Goal: Transaction & Acquisition: Purchase product/service

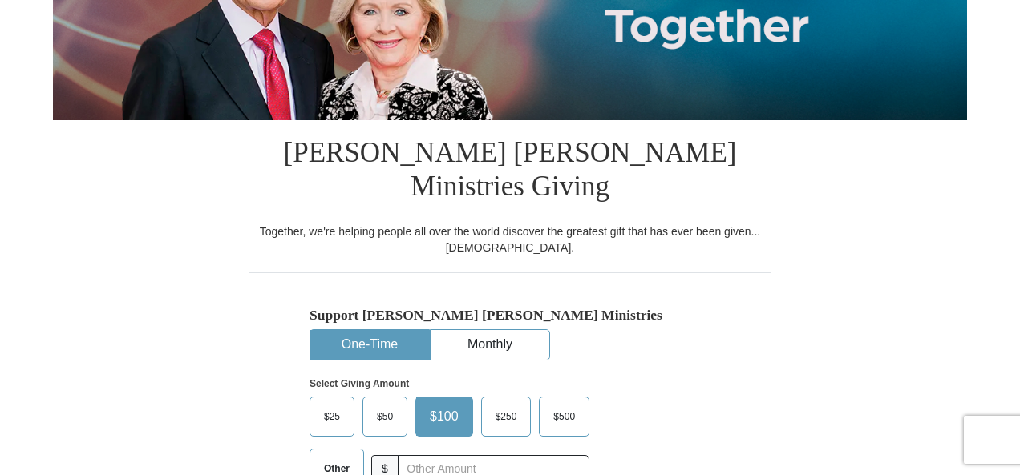
scroll to position [321, 0]
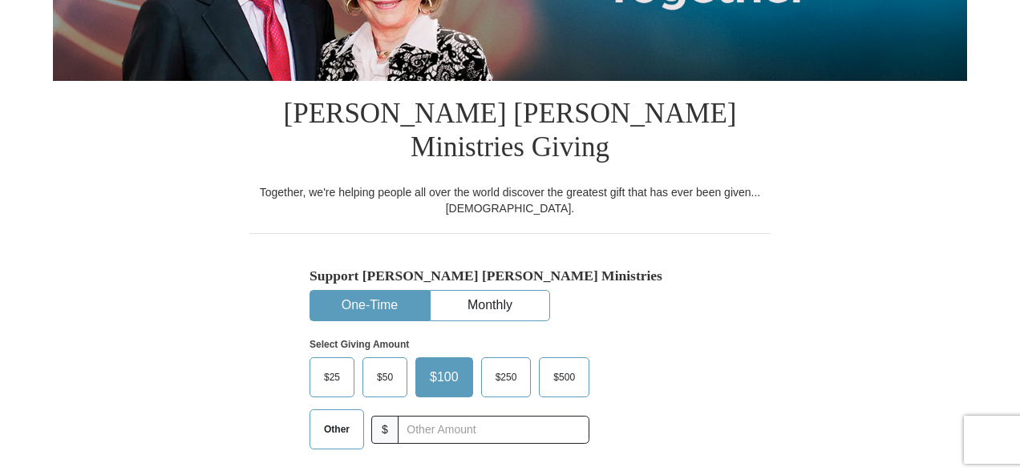
click at [325, 418] on span "Other" at bounding box center [337, 430] width 42 height 24
click at [0, 0] on input "Other" at bounding box center [0, 0] width 0 height 0
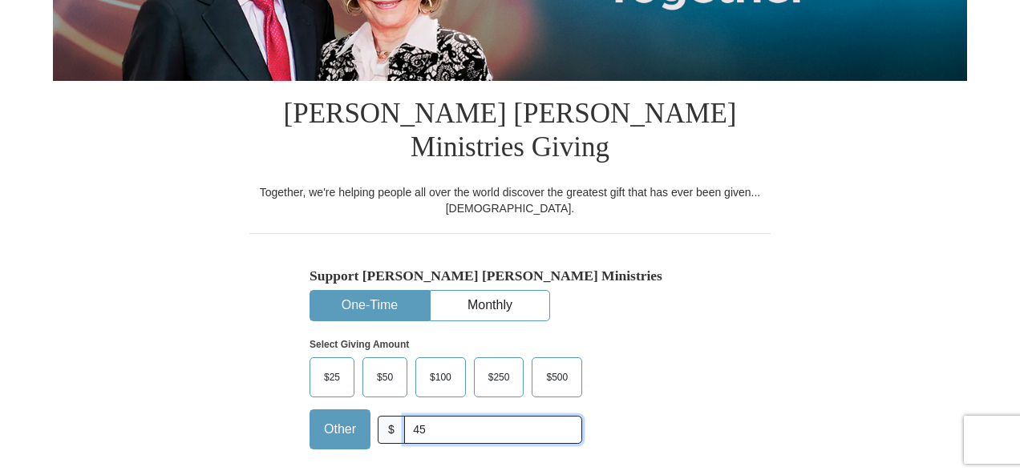
type input "45.00"
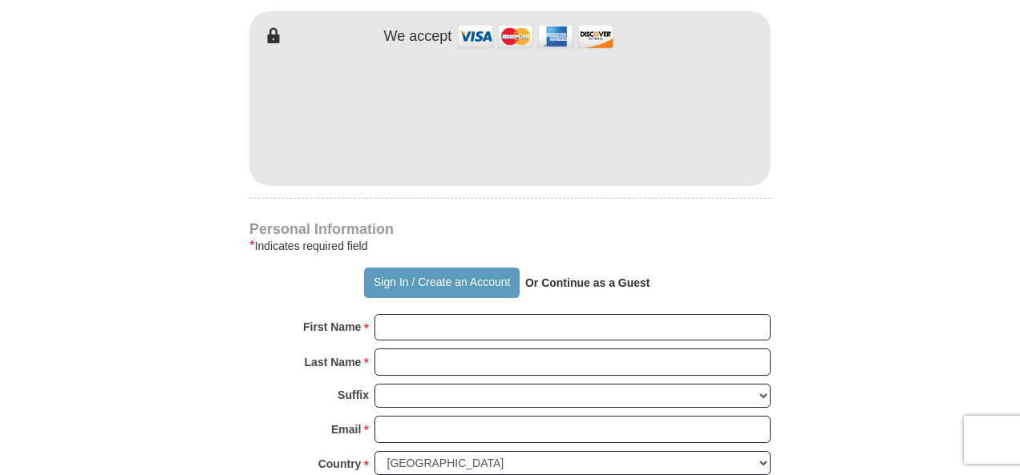
scroll to position [962, 0]
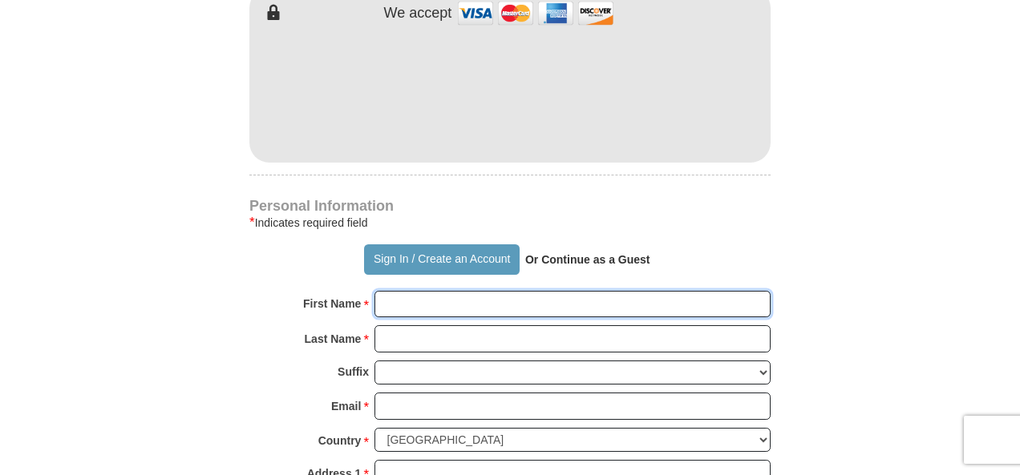
click at [402, 291] on input "First Name *" at bounding box center [572, 304] width 396 height 27
type input "[PERSON_NAME]/[PERSON_NAME]"
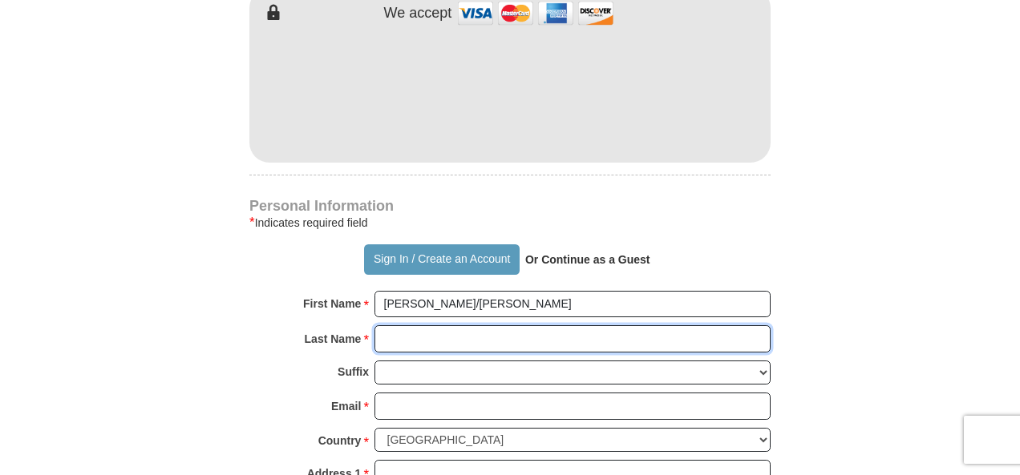
click at [386, 325] on input "Last Name *" at bounding box center [572, 338] width 396 height 27
type input "[PERSON_NAME]"
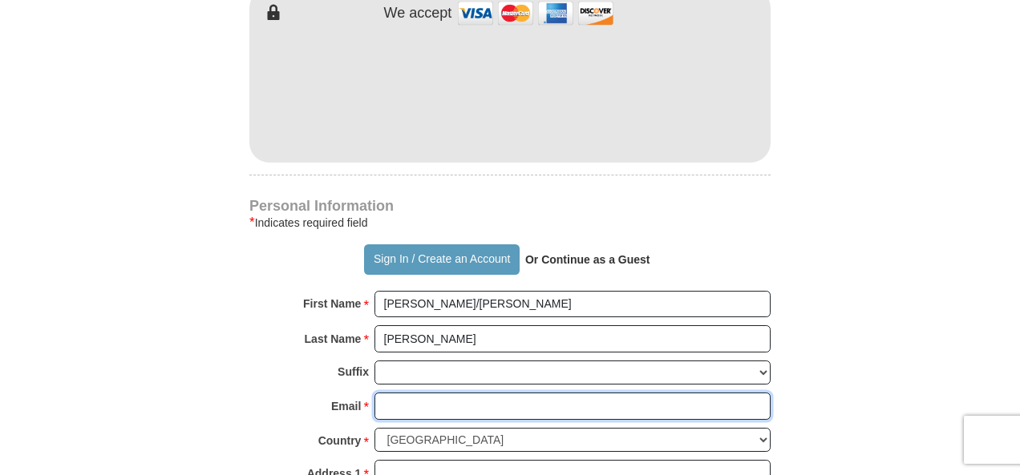
click at [411, 393] on input "Email *" at bounding box center [572, 406] width 396 height 27
type input "[EMAIL_ADDRESS][DOMAIN_NAME]"
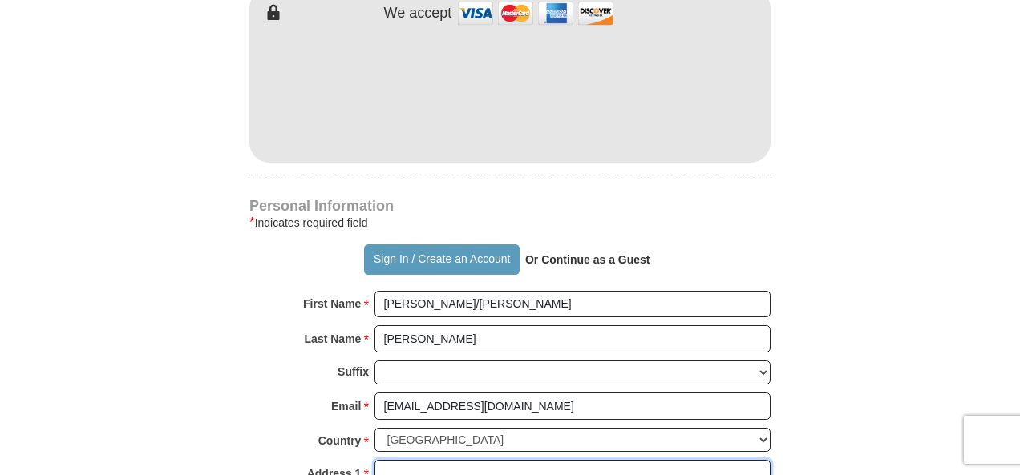
type input "[STREET_ADDRESS]"
type input "[US_STATE][GEOGRAPHIC_DATA]"
select select "OK"
type input "73132-1017"
type input "4054742037"
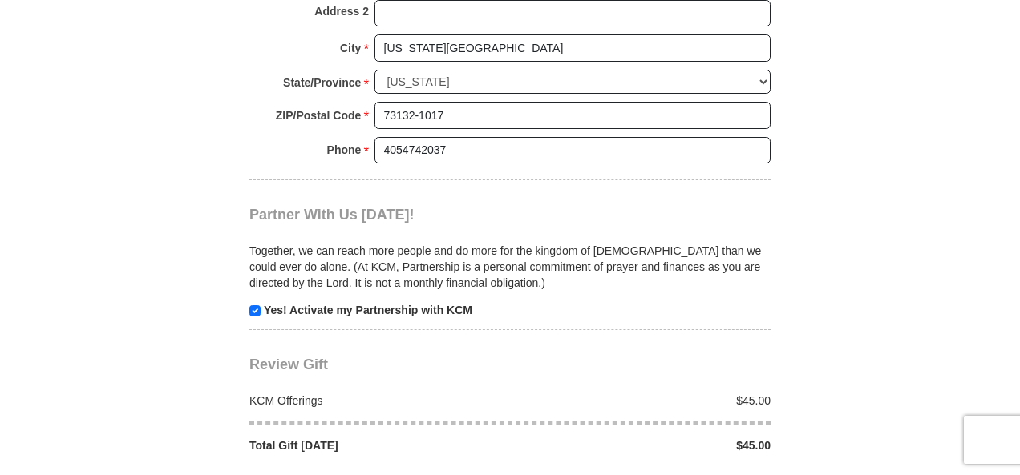
scroll to position [1496, 0]
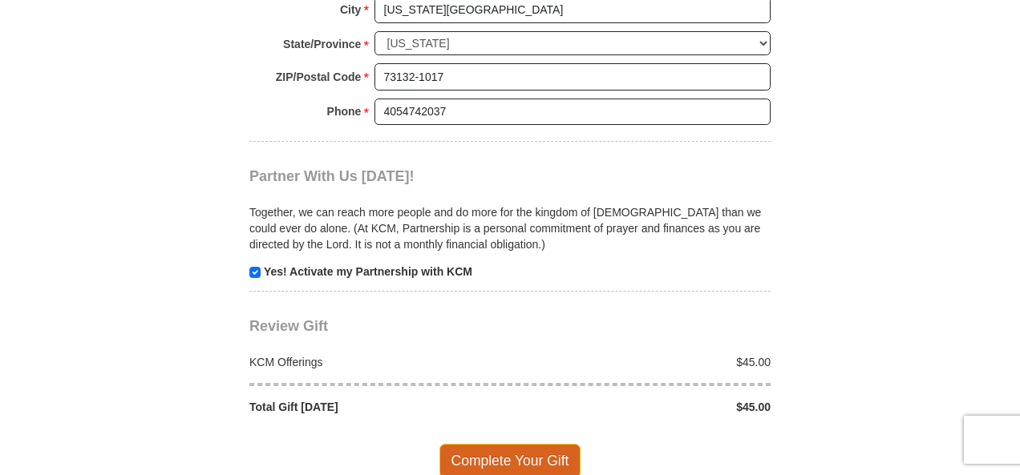
click at [494, 444] on span "Complete Your Gift" at bounding box center [510, 461] width 142 height 34
